Goal: Information Seeking & Learning: Learn about a topic

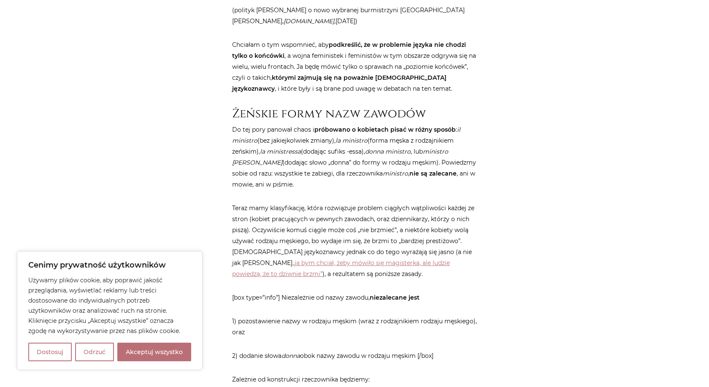
scroll to position [1107, 0]
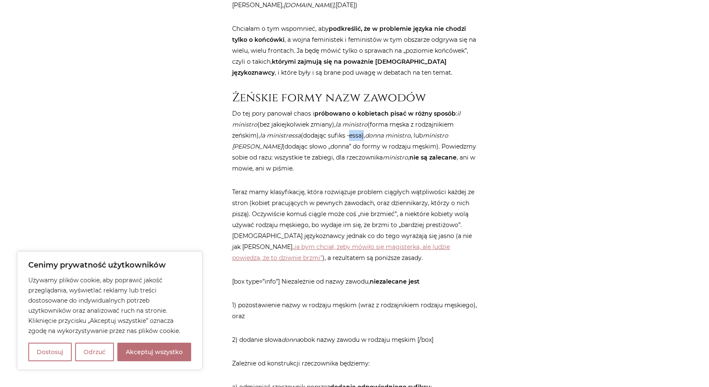
drag, startPoint x: 351, startPoint y: 132, endPoint x: 363, endPoint y: 132, distance: 12.7
click at [363, 132] on p "Do tej pory panował chaos i próbowano o kobietach pisać w różny sposób : il min…" at bounding box center [354, 141] width 245 height 66
click at [450, 171] on p "Do tej pory panował chaos i próbowano o kobietach pisać w różny sposób : il min…" at bounding box center [354, 141] width 245 height 66
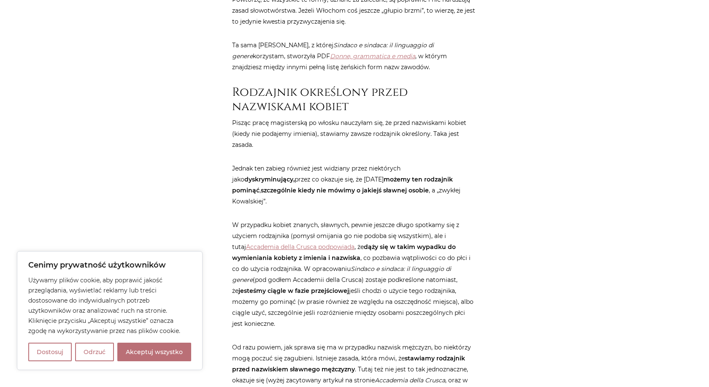
scroll to position [1847, 0]
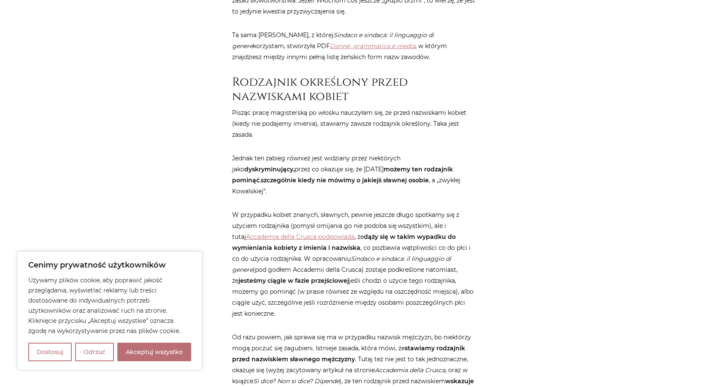
click at [348, 153] on p "Jednak ten zabieg również jest widziany przez niektórych jako dyskryminujący, p…" at bounding box center [354, 175] width 245 height 44
drag, startPoint x: 348, startPoint y: 146, endPoint x: 400, endPoint y: 145, distance: 52.3
click at [400, 153] on p "Jednak ten zabieg również jest widziany przez niektórych jako dyskryminujący, p…" at bounding box center [354, 175] width 245 height 44
click at [241, 155] on p "Jednak ten zabieg również jest widziany przez niektórych jako dyskryminujący, p…" at bounding box center [354, 175] width 245 height 44
drag, startPoint x: 276, startPoint y: 155, endPoint x: 316, endPoint y: 152, distance: 39.8
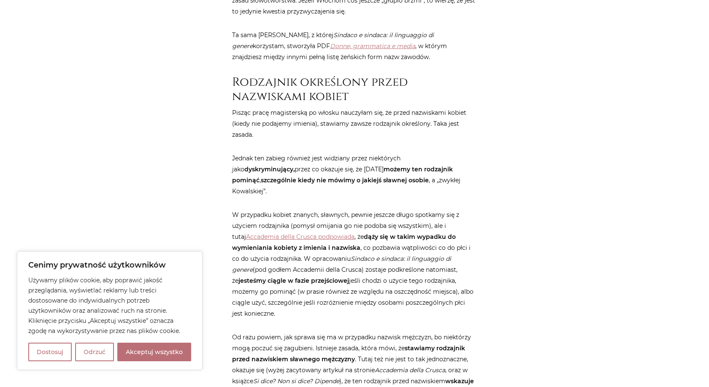
click at [316, 153] on p "Jednak ten zabieg również jest widziany przez niektórych jako dyskryminujący, p…" at bounding box center [354, 175] width 245 height 44
click at [336, 165] on strong "możemy ten rodzajnik pominąć" at bounding box center [342, 174] width 221 height 19
drag, startPoint x: 336, startPoint y: 154, endPoint x: 416, endPoint y: 151, distance: 80.6
click at [416, 153] on p "Jednak ten zabieg również jest widziany przez niektórych jako dyskryminujący, p…" at bounding box center [354, 175] width 245 height 44
click at [429, 176] on strong "szczególnie kiedy nie mówimy o jakiejś sławnej osobie" at bounding box center [345, 180] width 168 height 8
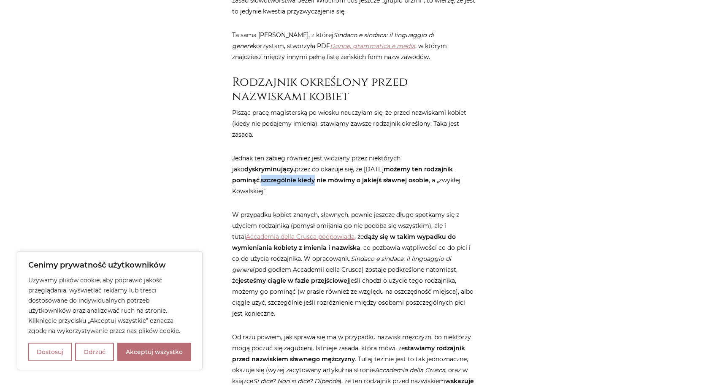
drag, startPoint x: 448, startPoint y: 155, endPoint x: 469, endPoint y: 155, distance: 21.1
click at [429, 176] on strong "szczególnie kiedy nie mówimy o jakiejś sławnej osobie" at bounding box center [345, 180] width 168 height 8
click at [283, 176] on strong "szczególnie kiedy nie mówimy o jakiejś sławnej osobie" at bounding box center [345, 180] width 168 height 8
drag, startPoint x: 283, startPoint y: 166, endPoint x: 327, endPoint y: 165, distance: 44.3
click at [328, 176] on strong "szczególnie kiedy nie mówimy o jakiejś sławnej osobie" at bounding box center [345, 180] width 168 height 8
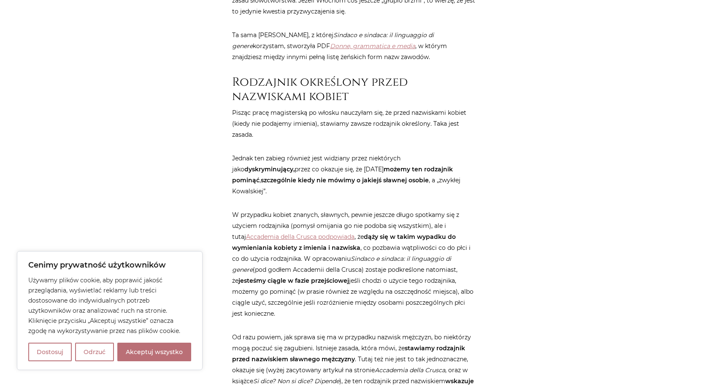
click at [362, 164] on p "Jednak ten zabieg również jest widziany przez niektórych jako dyskryminujący, p…" at bounding box center [354, 175] width 245 height 44
drag, startPoint x: 362, startPoint y: 164, endPoint x: 394, endPoint y: 164, distance: 32.1
click at [395, 164] on p "Jednak ten zabieg również jest widziany przez niektórych jako dyskryminujący, p…" at bounding box center [354, 175] width 245 height 44
click at [312, 209] on p "W przypadku kobiet znanych, sławnych, pewnie jeszcze długo spotkamy się z użyci…" at bounding box center [354, 264] width 245 height 110
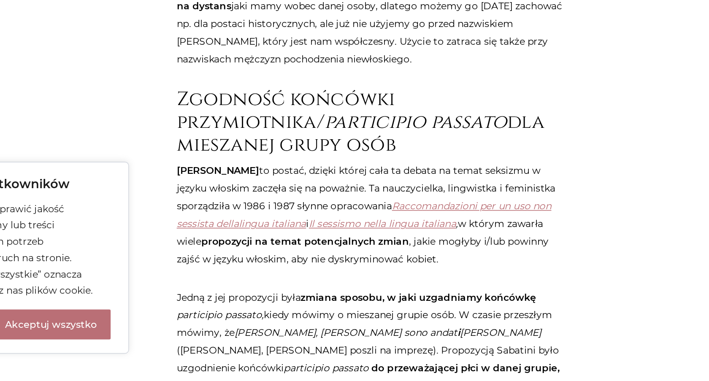
scroll to position [2092, 0]
